Goal: Check status: Check status

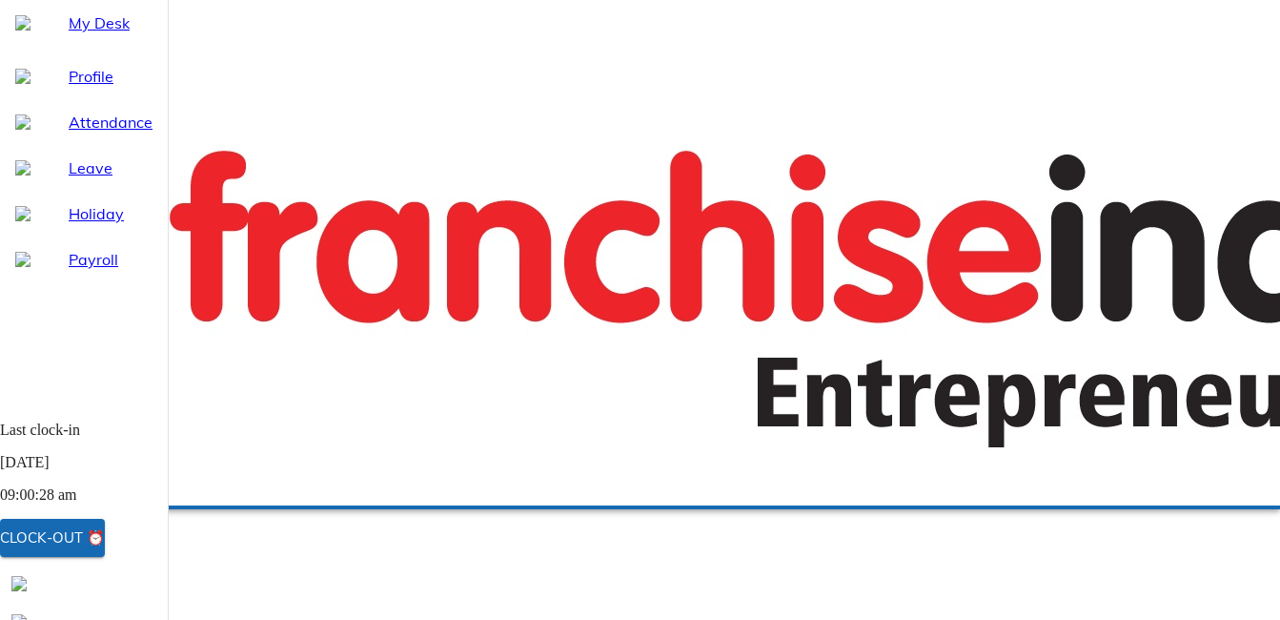
select select "9"
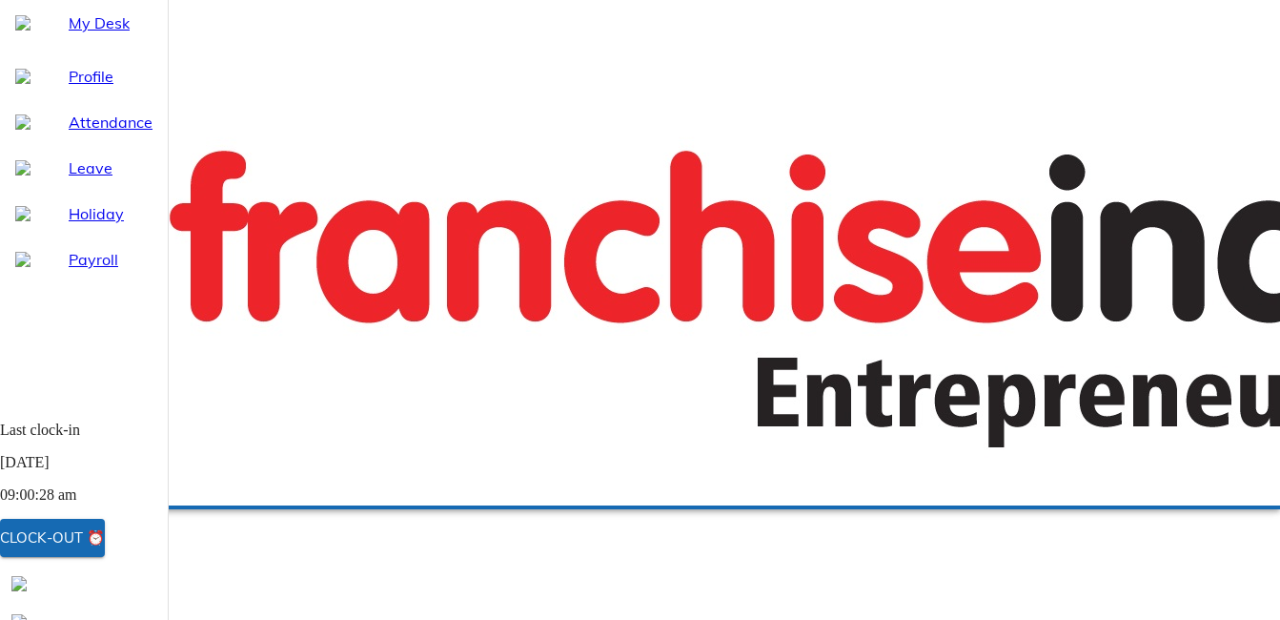
select select "8"
